Goal: Information Seeking & Learning: Find specific page/section

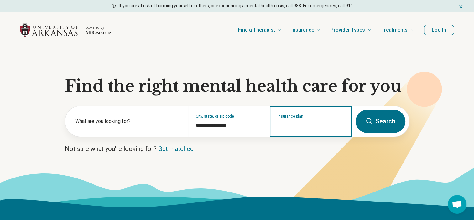
click at [286, 128] on input "Insurance plan" at bounding box center [310, 126] width 66 height 8
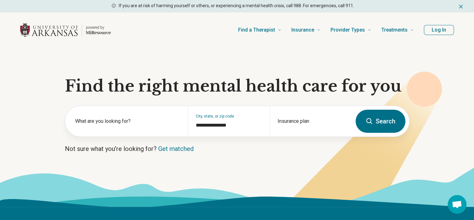
click at [379, 118] on button "Search" at bounding box center [380, 121] width 50 height 23
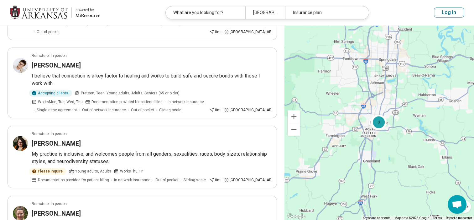
scroll to position [472, 0]
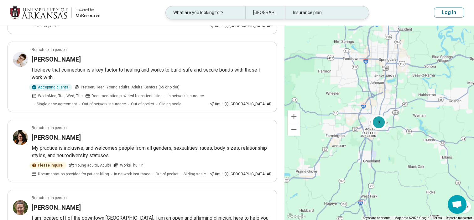
click at [322, 10] on div "Insurance plan" at bounding box center [325, 12] width 80 height 13
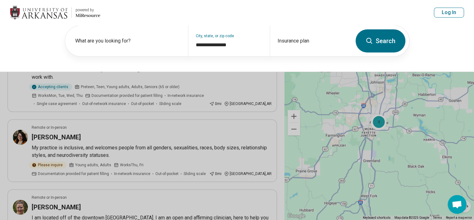
scroll to position [472, 0]
click at [312, 34] on div "Insurance plan" at bounding box center [311, 41] width 82 height 31
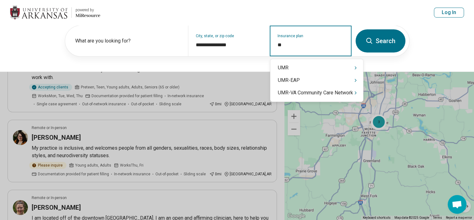
type input "***"
click at [286, 65] on div "UMR" at bounding box center [316, 68] width 93 height 13
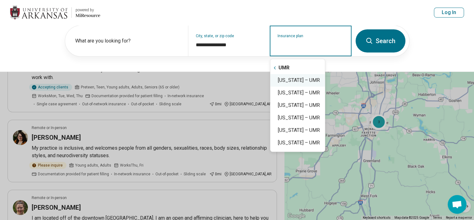
click at [298, 81] on div "[US_STATE] – UMR" at bounding box center [297, 80] width 54 height 13
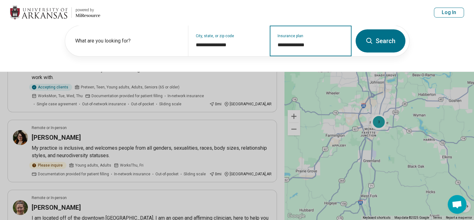
type input "**********"
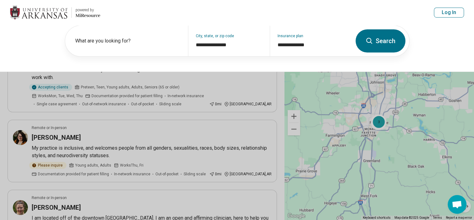
click at [377, 43] on button "Search" at bounding box center [380, 40] width 50 height 23
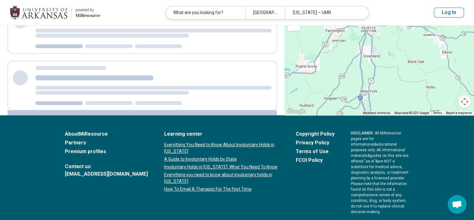
scroll to position [255, 0]
